Goal: Check status: Check status

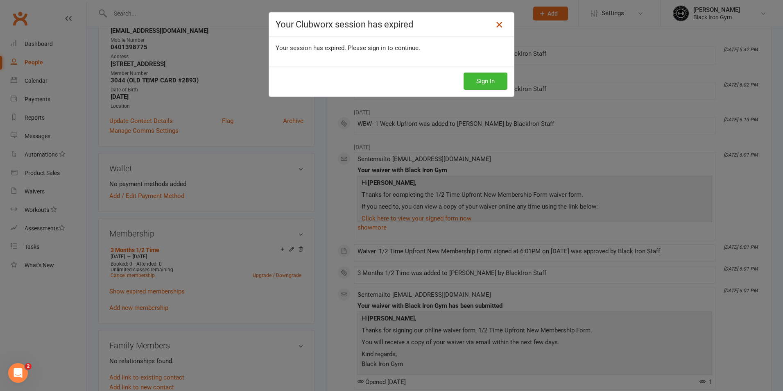
click at [499, 25] on icon at bounding box center [499, 25] width 10 height 10
click at [496, 21] on icon at bounding box center [499, 25] width 10 height 10
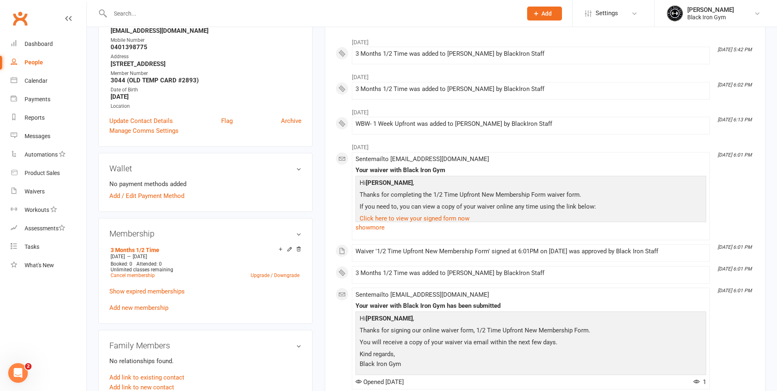
click at [358, 14] on input "text" at bounding box center [312, 13] width 409 height 11
click at [94, 29] on div "upload photo [PERSON_NAME] Activated [DATE] Added [DATE] Active member [DEMOGRA…" at bounding box center [205, 353] width 226 height 874
click at [94, 28] on div "upload photo [PERSON_NAME] Activated [DATE] Added [DATE] Active member [DEMOGRA…" at bounding box center [205, 353] width 226 height 874
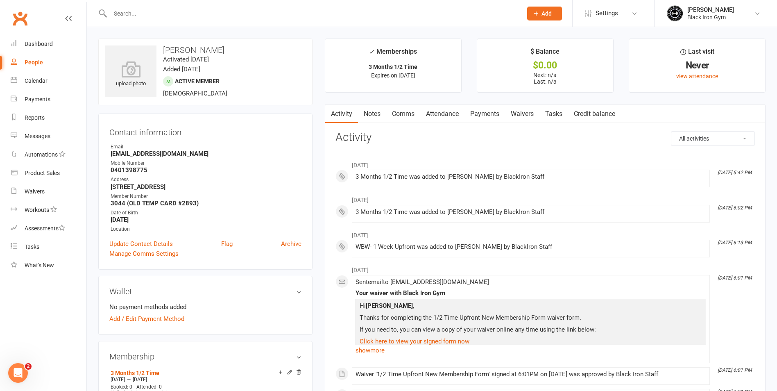
click at [148, 10] on input "text" at bounding box center [312, 13] width 409 height 11
click at [35, 95] on link "Payments" at bounding box center [49, 99] width 76 height 18
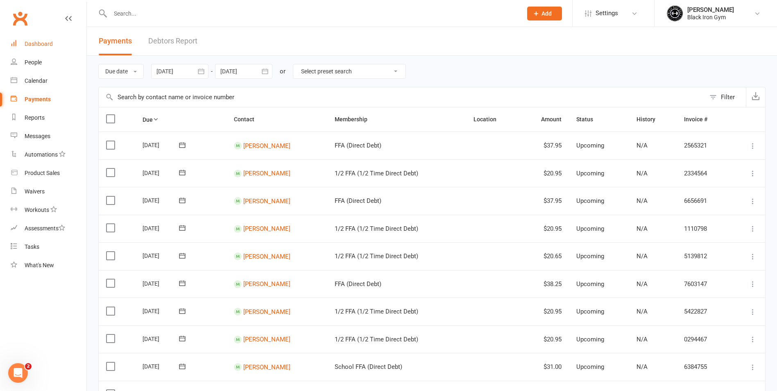
click at [38, 51] on link "Dashboard" at bounding box center [49, 44] width 76 height 18
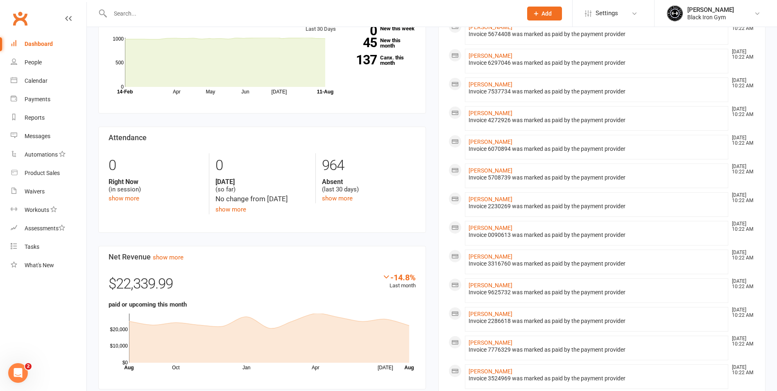
scroll to position [164, 0]
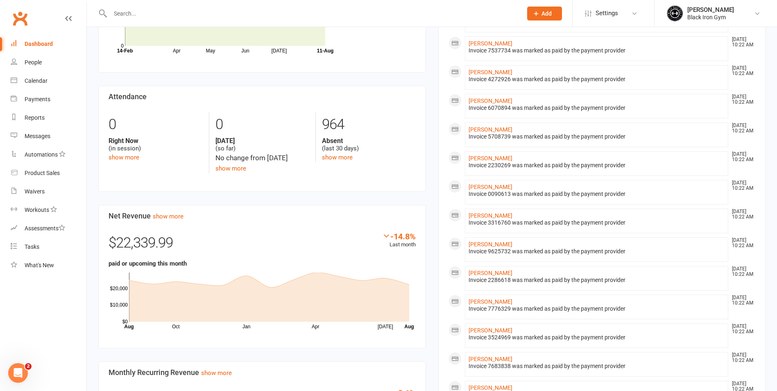
click at [125, 9] on input "text" at bounding box center [312, 13] width 409 height 11
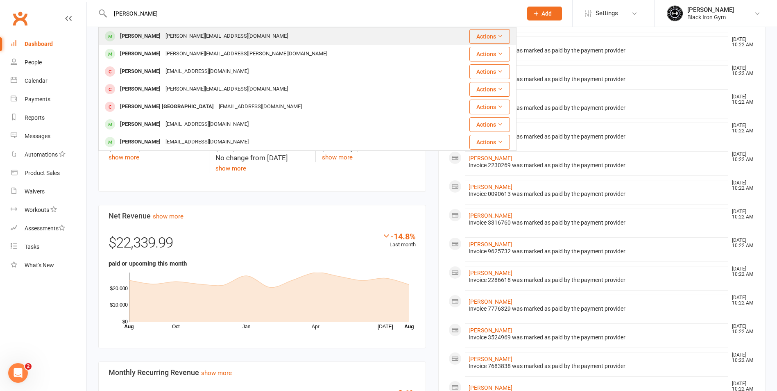
type input "[PERSON_NAME]"
click at [155, 39] on div "[PERSON_NAME]" at bounding box center [140, 36] width 45 height 12
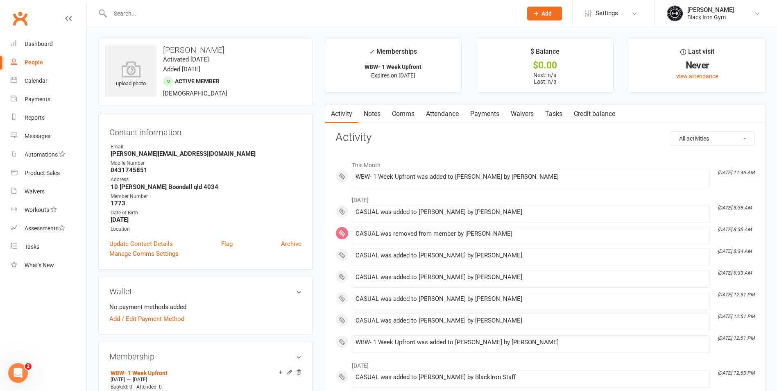
click at [727, 140] on select "All activities Bookings / Attendances Communications Notes Failed SMSes Grading…" at bounding box center [712, 138] width 83 height 14
click at [722, 140] on select "All activities Bookings / Attendances Communications Notes Failed SMSes Grading…" at bounding box center [712, 138] width 83 height 14
click at [38, 43] on div "Dashboard" at bounding box center [39, 44] width 28 height 7
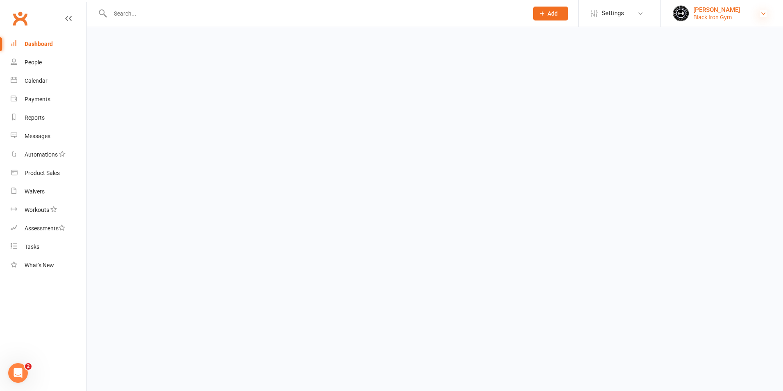
click at [763, 14] on icon at bounding box center [763, 13] width 7 height 7
click at [274, 11] on input "text" at bounding box center [315, 13] width 415 height 11
click at [66, 5] on nav "Clubworx Dashboard People Calendar Payments Reports Messages Automations Produc…" at bounding box center [43, 197] width 87 height 391
click at [197, 4] on div at bounding box center [310, 13] width 424 height 27
click at [158, 18] on input "text" at bounding box center [315, 13] width 415 height 11
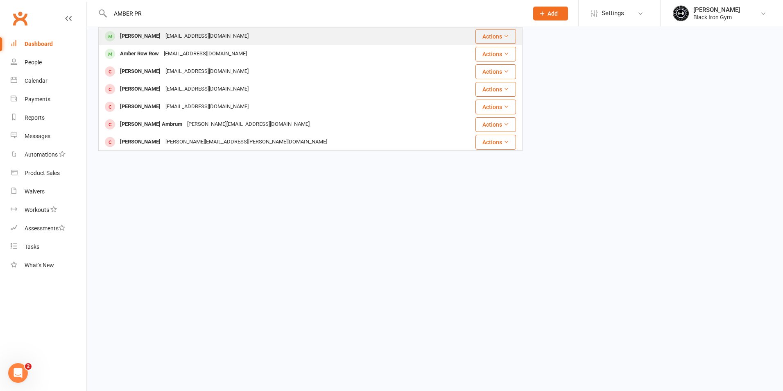
type input "AMBER PR"
click at [148, 38] on div "[PERSON_NAME]" at bounding box center [140, 36] width 45 height 12
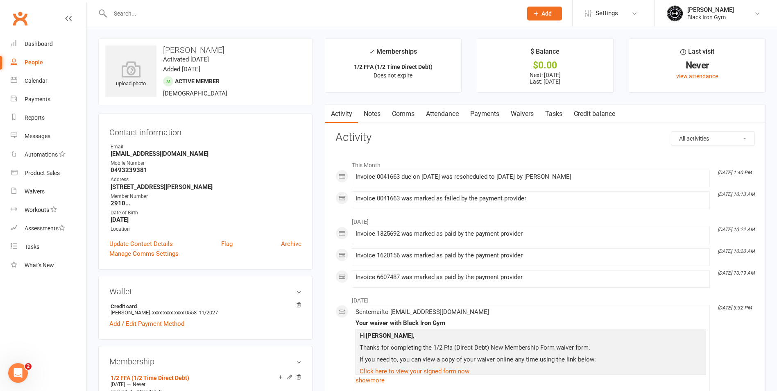
click at [475, 111] on link "Payments" at bounding box center [484, 113] width 41 height 19
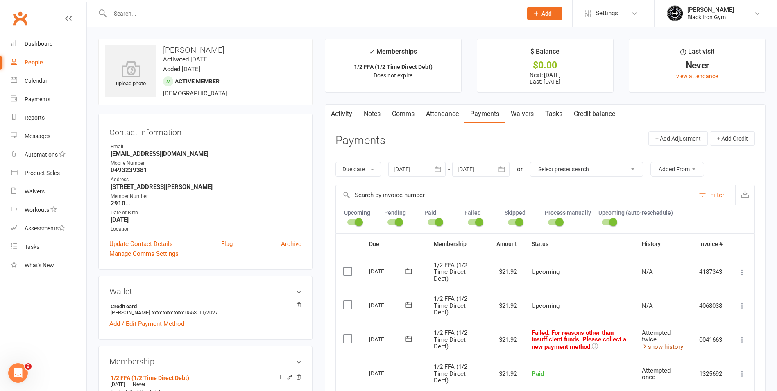
click at [659, 344] on link "show history" at bounding box center [662, 346] width 41 height 7
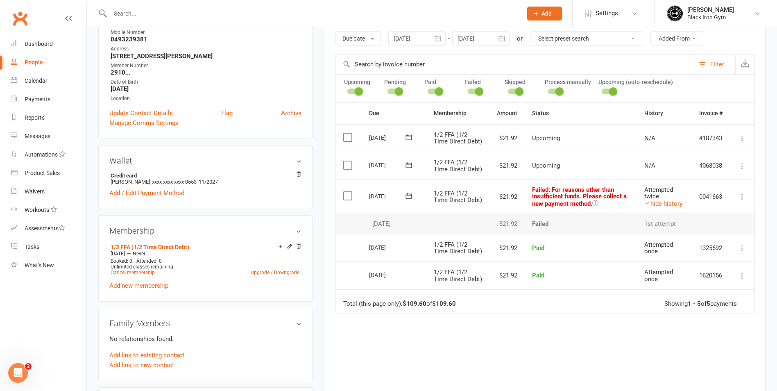
scroll to position [164, 0]
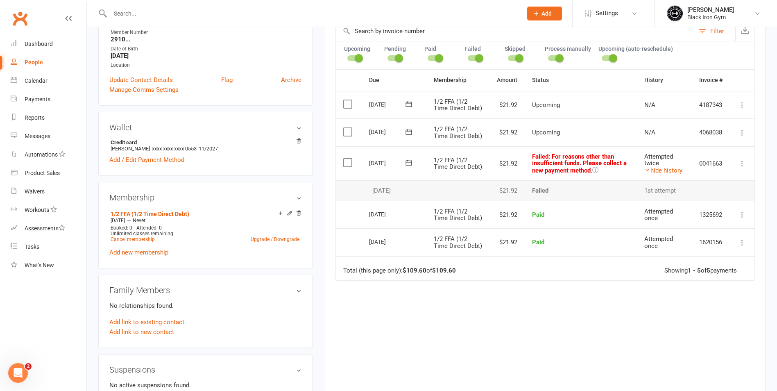
click at [138, 14] on input "text" at bounding box center [312, 13] width 409 height 11
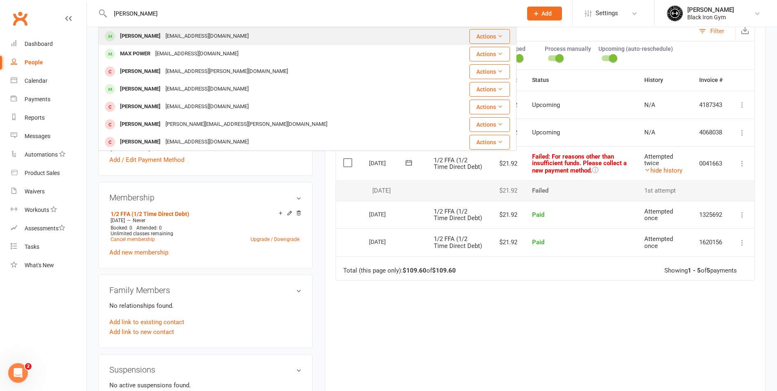
type input "[PERSON_NAME]"
click at [291, 33] on div "[PERSON_NAME] [EMAIL_ADDRESS][DOMAIN_NAME]" at bounding box center [272, 36] width 347 height 17
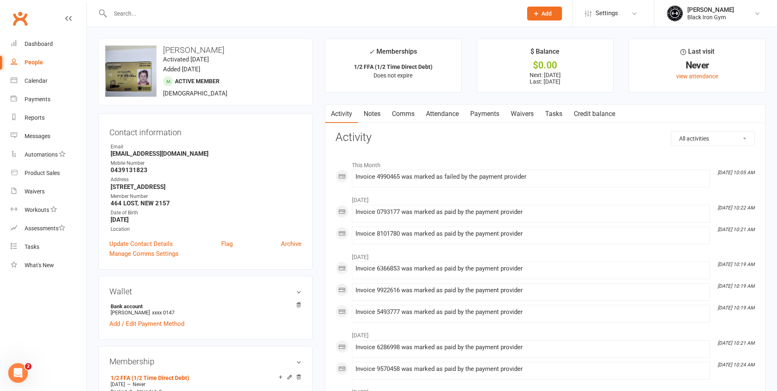
click at [474, 114] on link "Payments" at bounding box center [484, 113] width 41 height 19
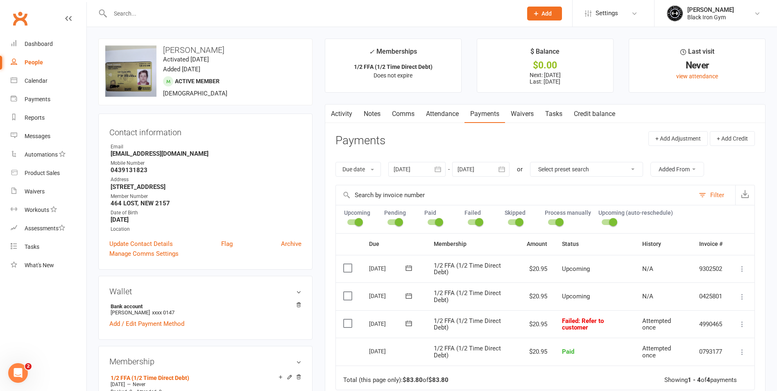
click at [129, 19] on div at bounding box center [307, 13] width 418 height 27
click at [131, 9] on input "text" at bounding box center [312, 13] width 409 height 11
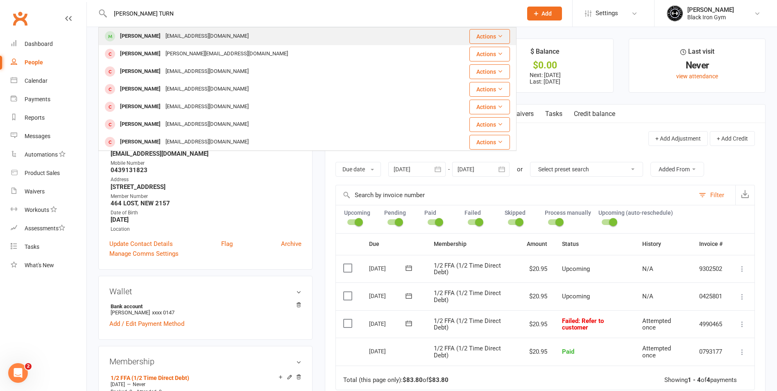
type input "[PERSON_NAME] TURN"
click at [181, 37] on div "[EMAIL_ADDRESS][DOMAIN_NAME]" at bounding box center [207, 36] width 88 height 12
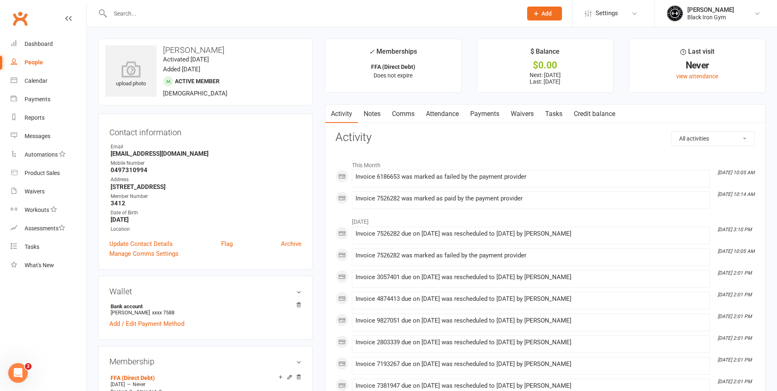
click at [485, 112] on link "Payments" at bounding box center [484, 113] width 41 height 19
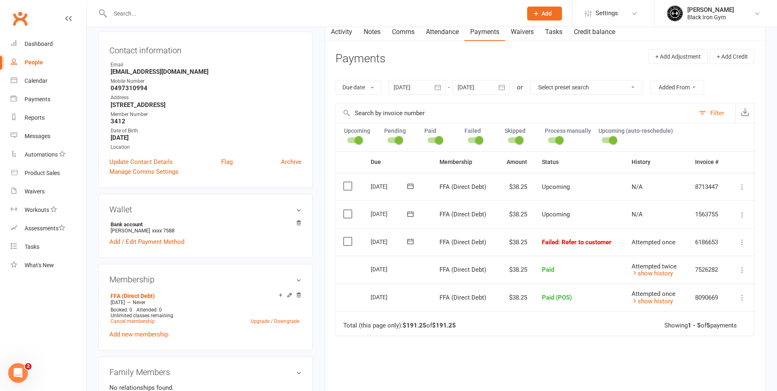
scroll to position [123, 0]
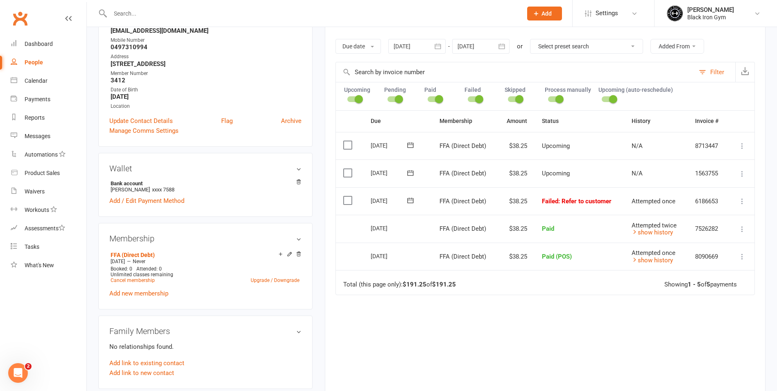
drag, startPoint x: 485, startPoint y: 360, endPoint x: 492, endPoint y: 348, distance: 14.7
click at [489, 353] on div "Due Contact Membership Amount Status History Invoice # Select this [DATE] [PERS…" at bounding box center [544, 255] width 419 height 290
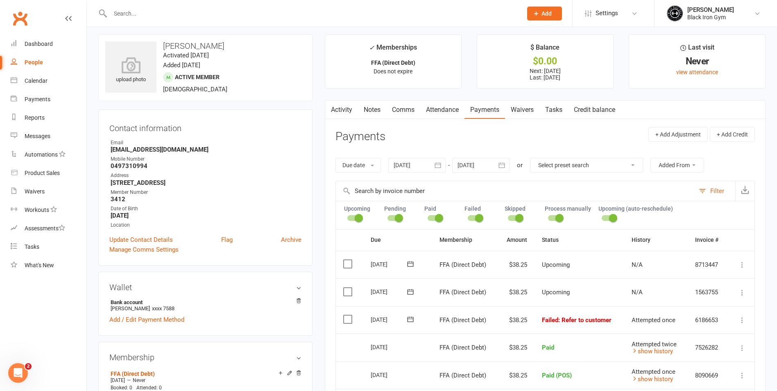
scroll to position [0, 0]
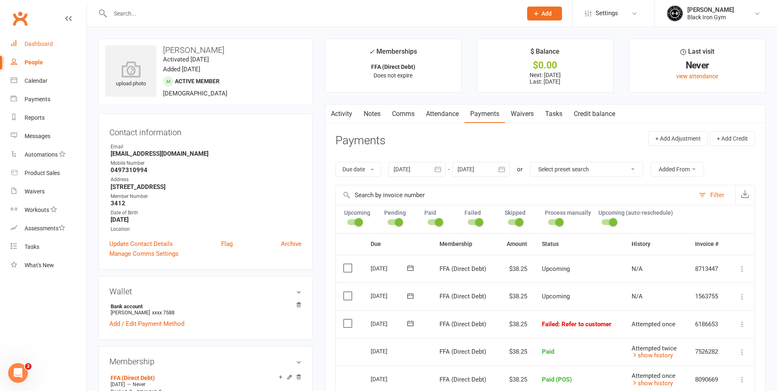
click at [29, 43] on div "Dashboard" at bounding box center [39, 44] width 28 height 7
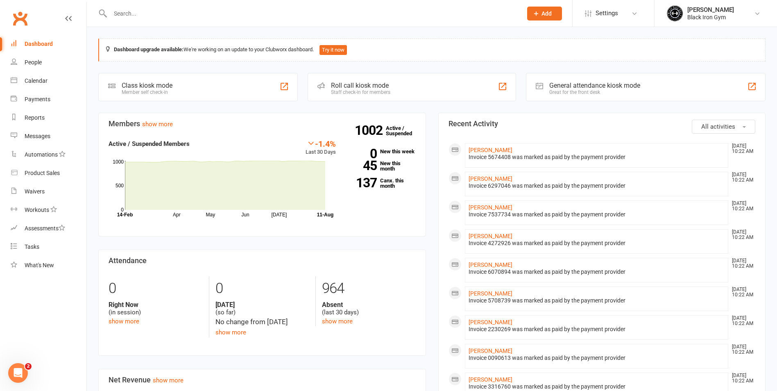
click at [28, 42] on div "Dashboard" at bounding box center [39, 44] width 28 height 7
click at [152, 8] on input "text" at bounding box center [312, 13] width 409 height 11
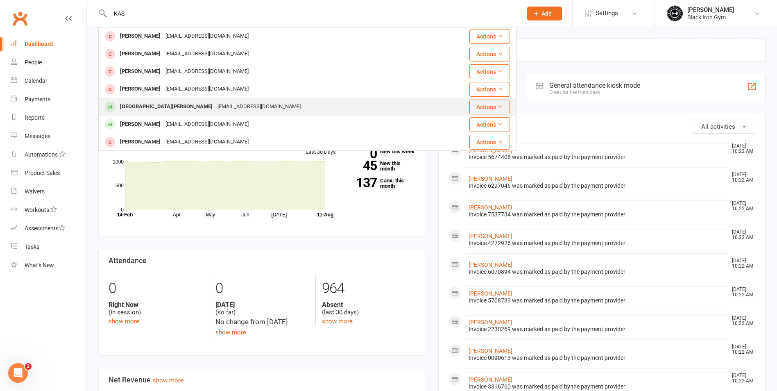
type input "KAS"
click at [122, 104] on div "[GEOGRAPHIC_DATA][PERSON_NAME]" at bounding box center [166, 107] width 97 height 12
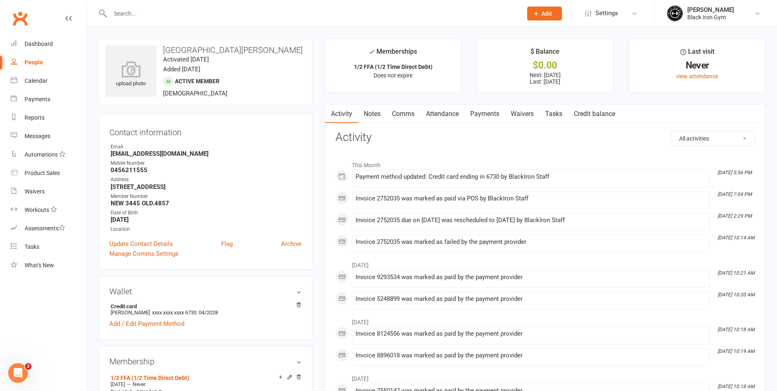
click at [482, 111] on link "Payments" at bounding box center [484, 113] width 41 height 19
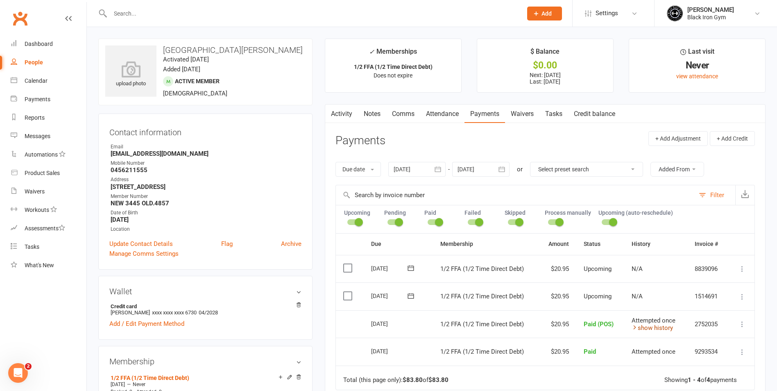
click at [641, 329] on link "show history" at bounding box center [651, 327] width 41 height 7
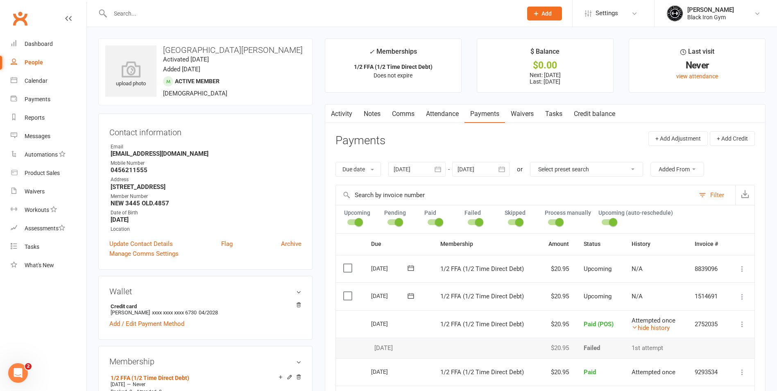
click at [300, 81] on div "upload photo Kashus [PERSON_NAME] Activated [DATE] Added [DATE] Active member […" at bounding box center [205, 71] width 214 height 67
click at [127, 13] on input "text" at bounding box center [312, 13] width 409 height 11
click at [127, 9] on input "text" at bounding box center [312, 13] width 409 height 11
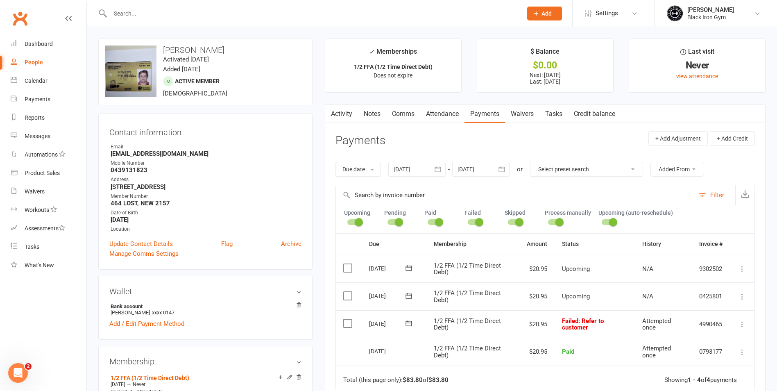
drag, startPoint x: 127, startPoint y: 22, endPoint x: 204, endPoint y: 8, distance: 78.6
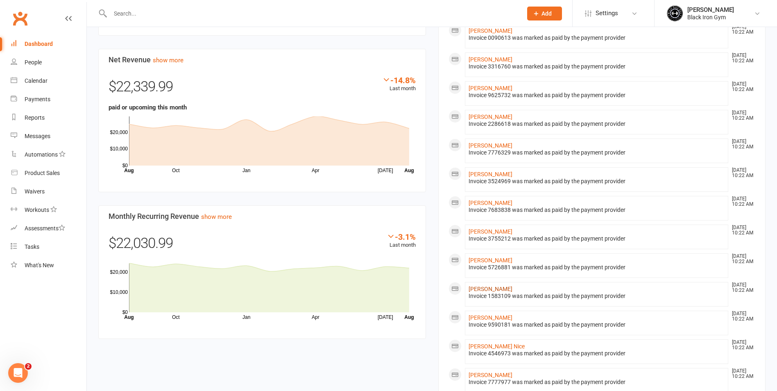
scroll to position [387, 0]
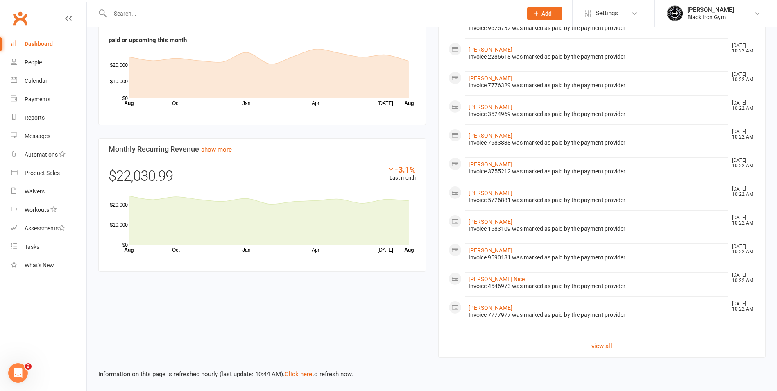
click at [21, 45] on link "Dashboard" at bounding box center [49, 44] width 76 height 18
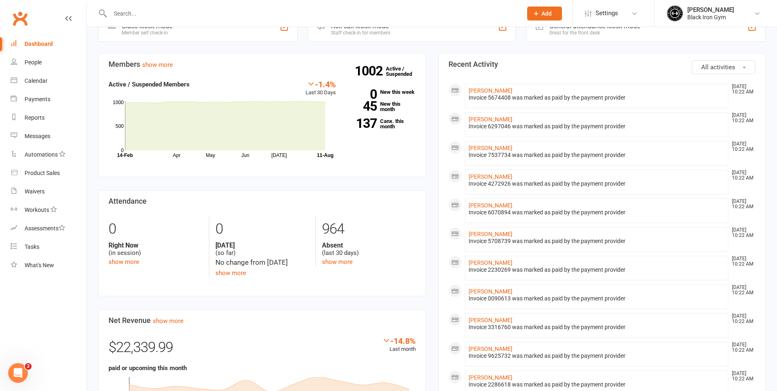
scroll to position [0, 0]
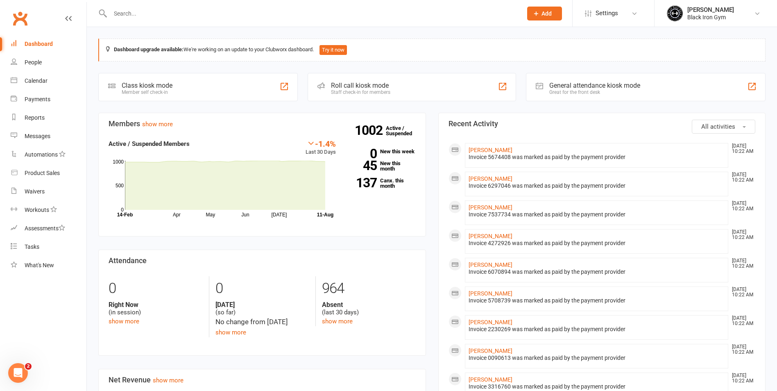
click at [138, 10] on input "text" at bounding box center [312, 13] width 409 height 11
click at [190, 16] on input "text" at bounding box center [312, 13] width 409 height 11
